Goal: Find specific page/section: Find specific page/section

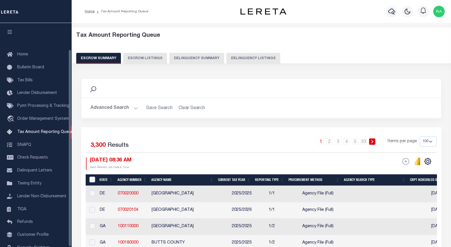
select select "100"
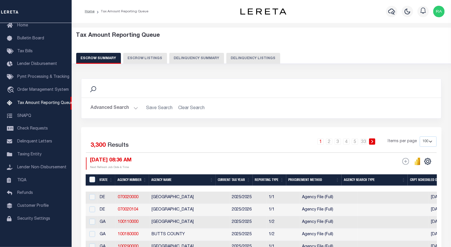
click at [439, 3] on div "Profile Sign out" at bounding box center [439, 11] width 16 height 20
click at [133, 107] on button "Advanced Search" at bounding box center [115, 107] width 48 height 11
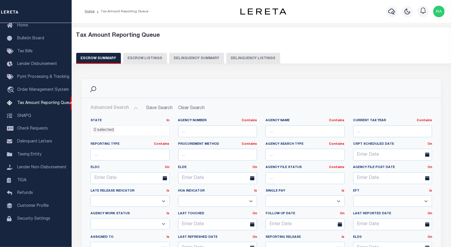
click at [134, 107] on button "Advanced Search" at bounding box center [115, 107] width 48 height 11
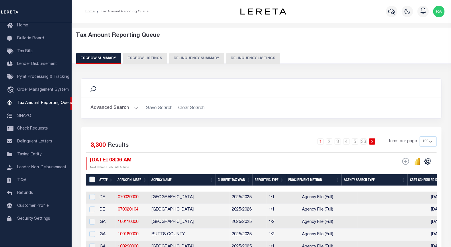
click at [251, 57] on button "Delinquency Listings" at bounding box center [253, 58] width 54 height 11
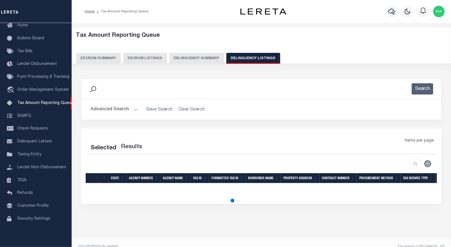
select select "100"
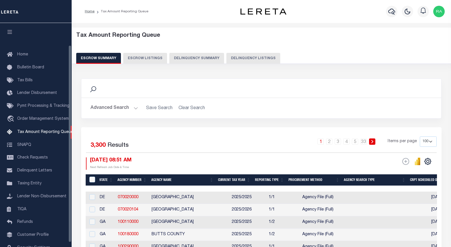
select select "100"
